Goal: Find contact information: Find contact information

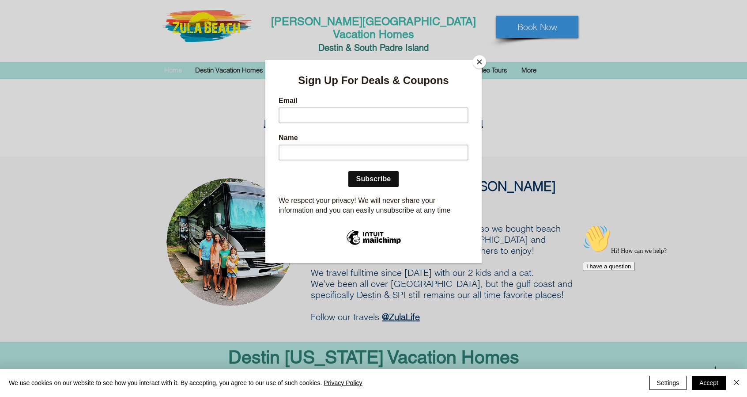
click at [534, 56] on div at bounding box center [373, 198] width 747 height 397
click at [481, 63] on button "Close" at bounding box center [479, 61] width 13 height 13
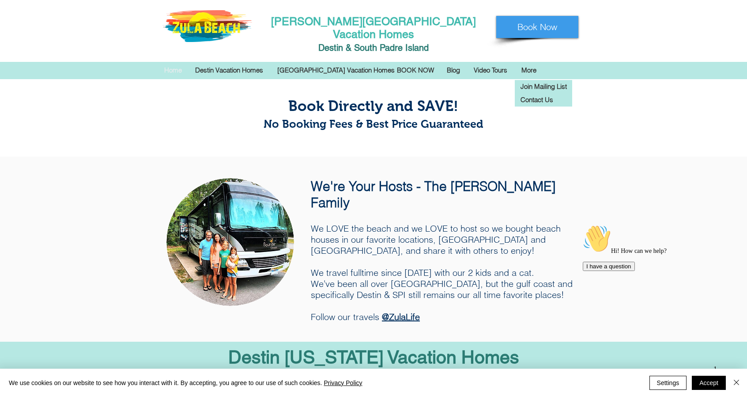
click at [528, 64] on p "More" at bounding box center [529, 70] width 24 height 13
click at [532, 93] on p "Contact Us" at bounding box center [536, 99] width 39 height 13
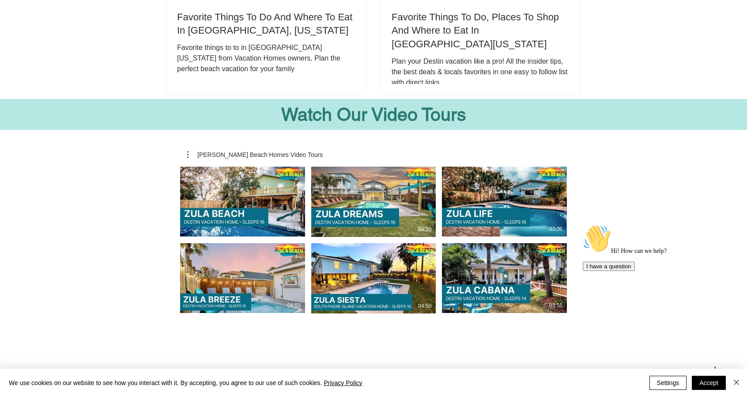
scroll to position [1877, 0]
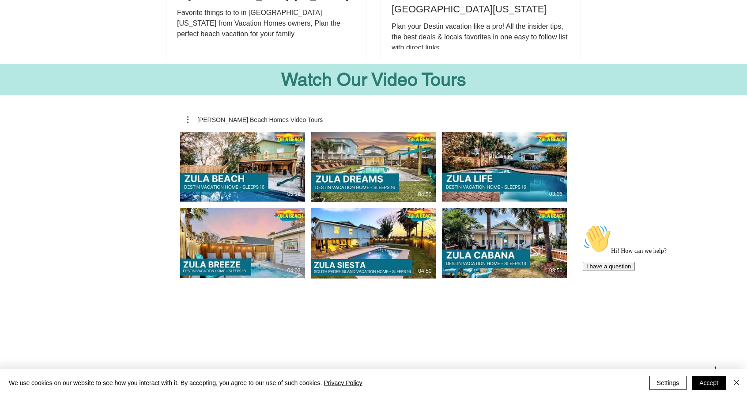
drag, startPoint x: 387, startPoint y: 276, endPoint x: 329, endPoint y: 280, distance: 58.0
copy span "[PHONE_NUMBER]"
click at [706, 185] on div at bounding box center [373, 213] width 747 height 299
click at [720, 129] on div at bounding box center [373, 213] width 747 height 299
